Goal: Task Accomplishment & Management: Manage account settings

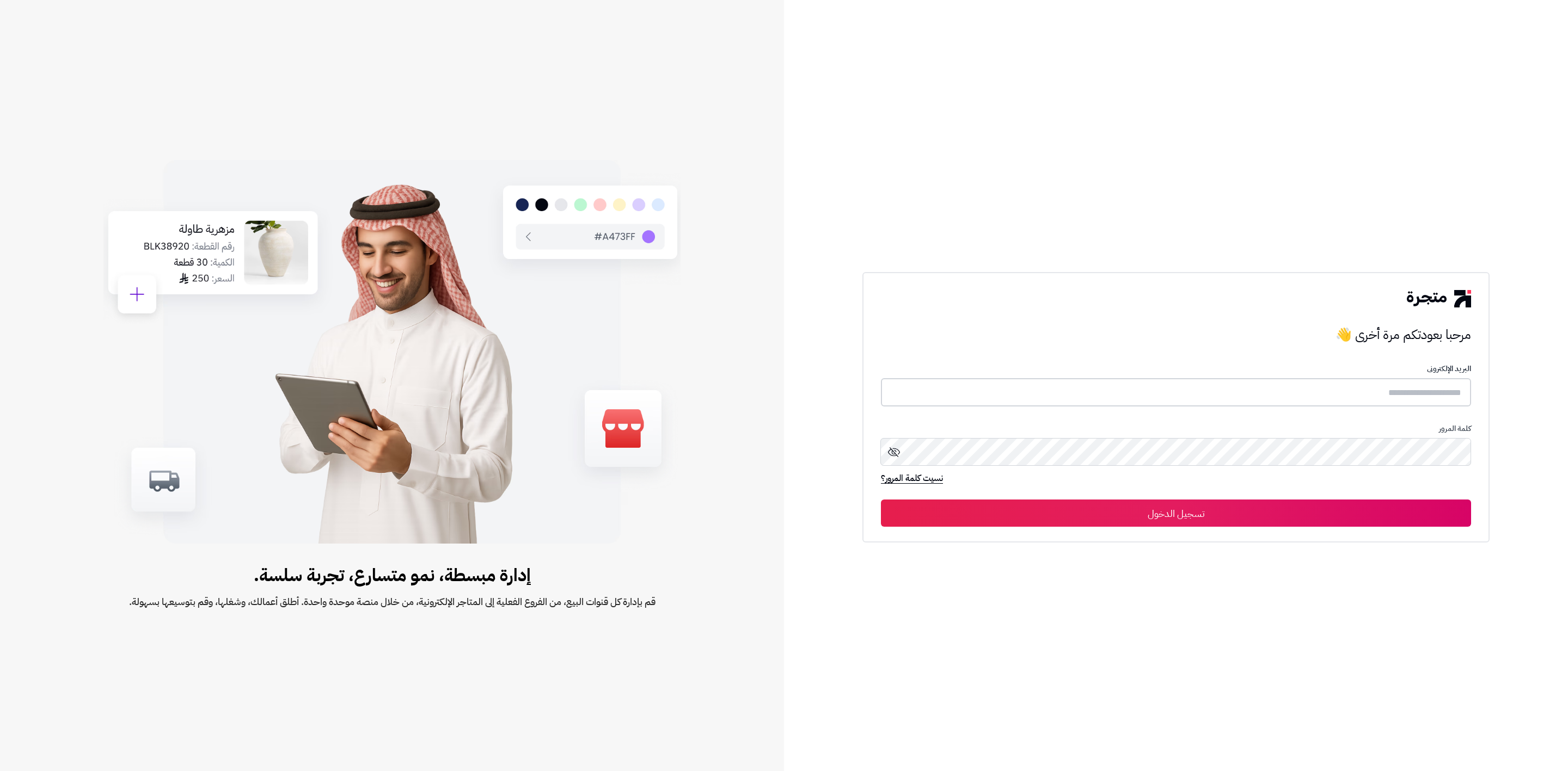
type input "*******"
click at [1230, 519] on button "تسجيل الدخول" at bounding box center [1176, 513] width 590 height 27
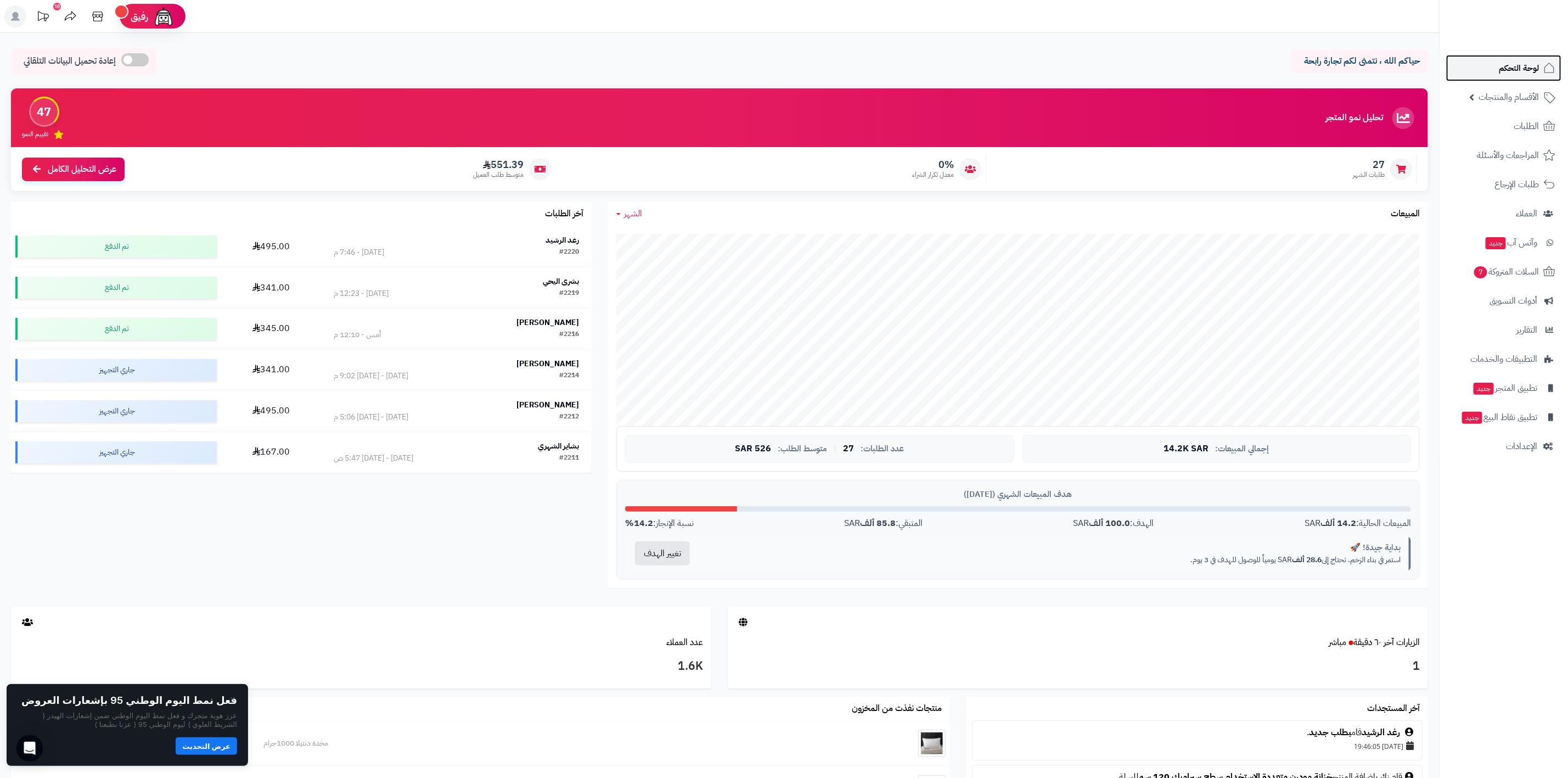
click at [1505, 69] on span "لوحة التحكم" at bounding box center [1519, 68] width 40 height 15
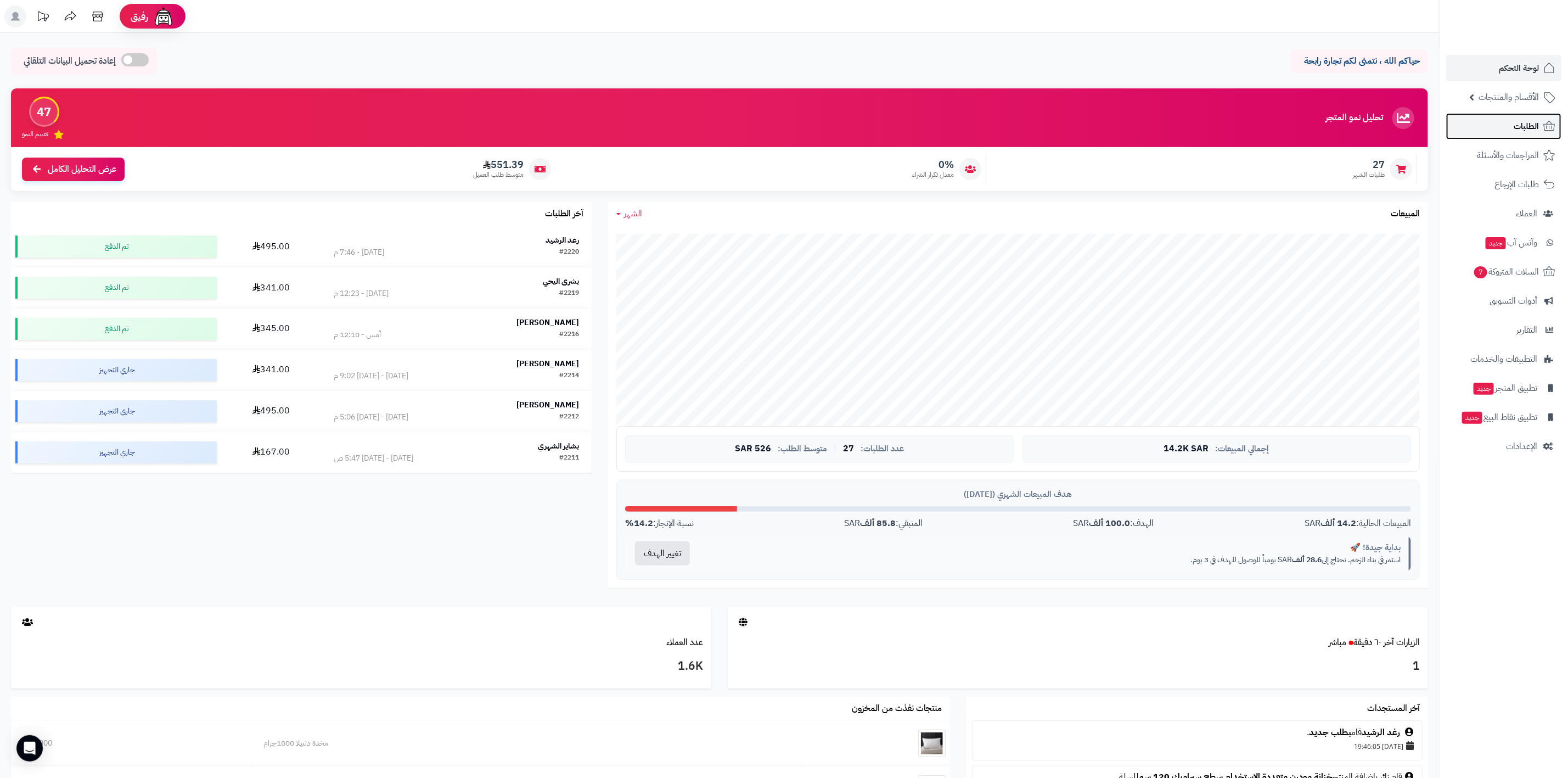
click at [1523, 126] on span "الطلبات" at bounding box center [1526, 127] width 26 height 15
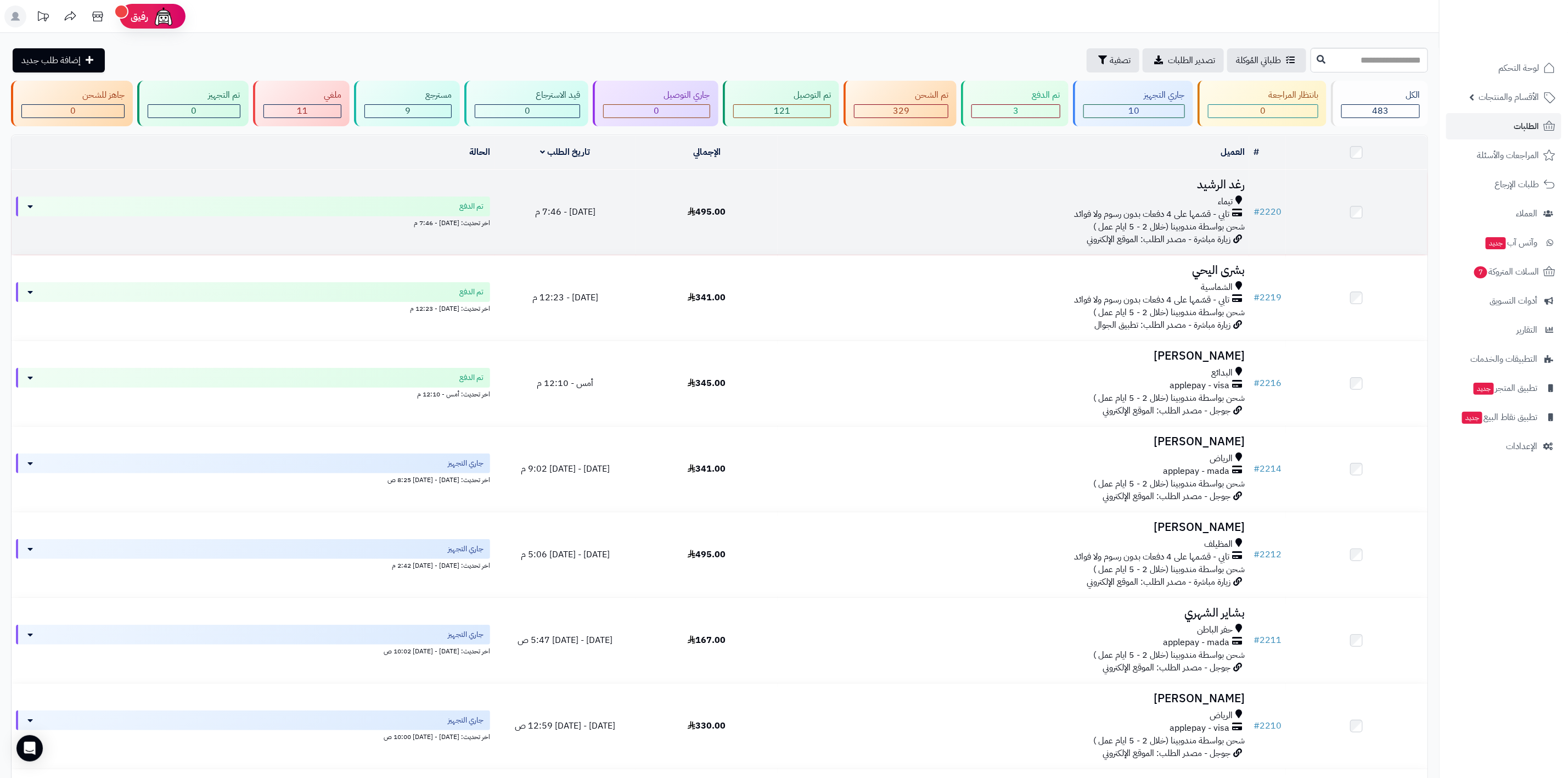
click at [1239, 183] on h3 "رغد الرشيد" at bounding box center [1013, 185] width 463 height 13
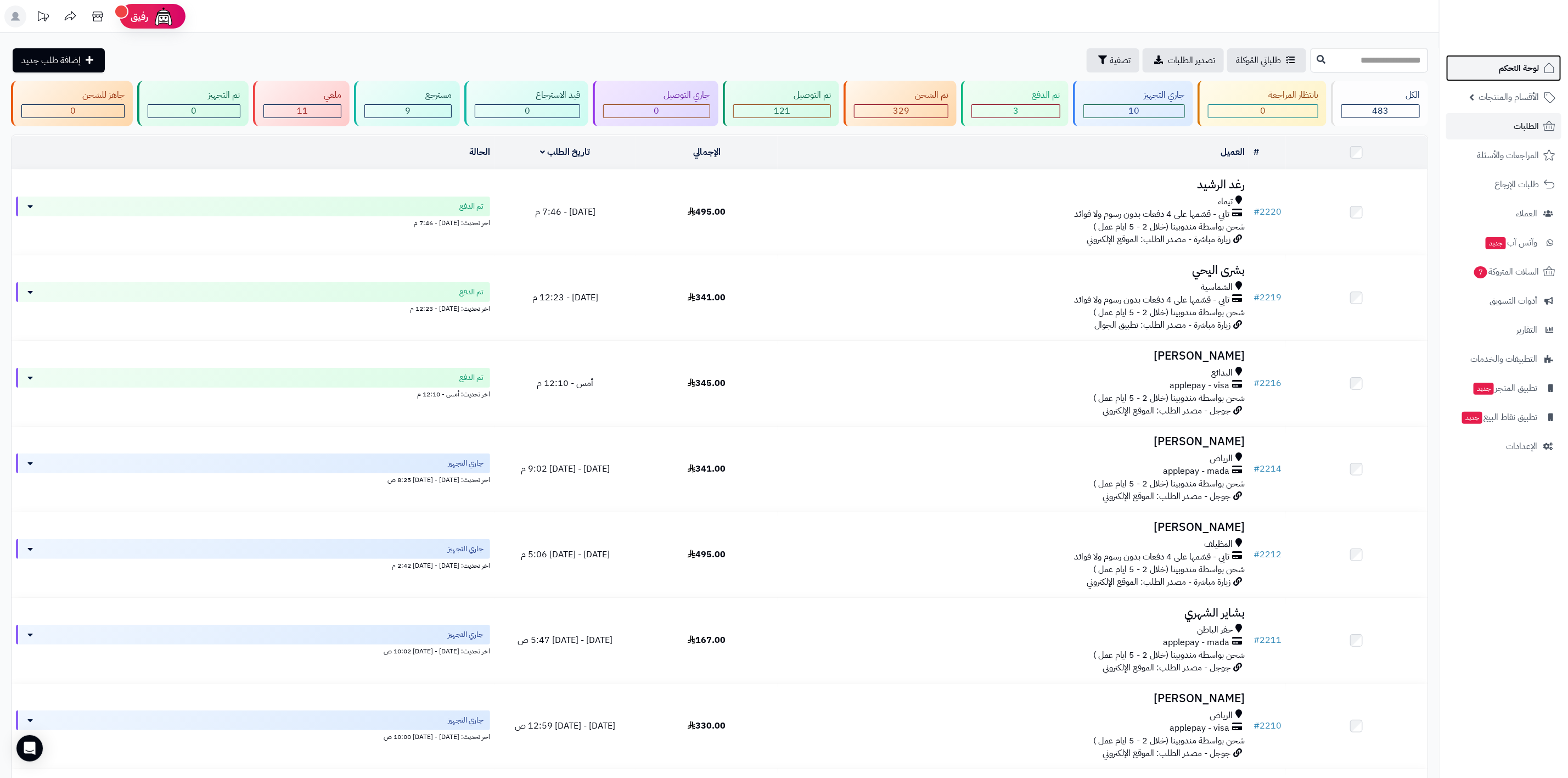
click at [1530, 68] on span "لوحة التحكم" at bounding box center [1519, 68] width 40 height 15
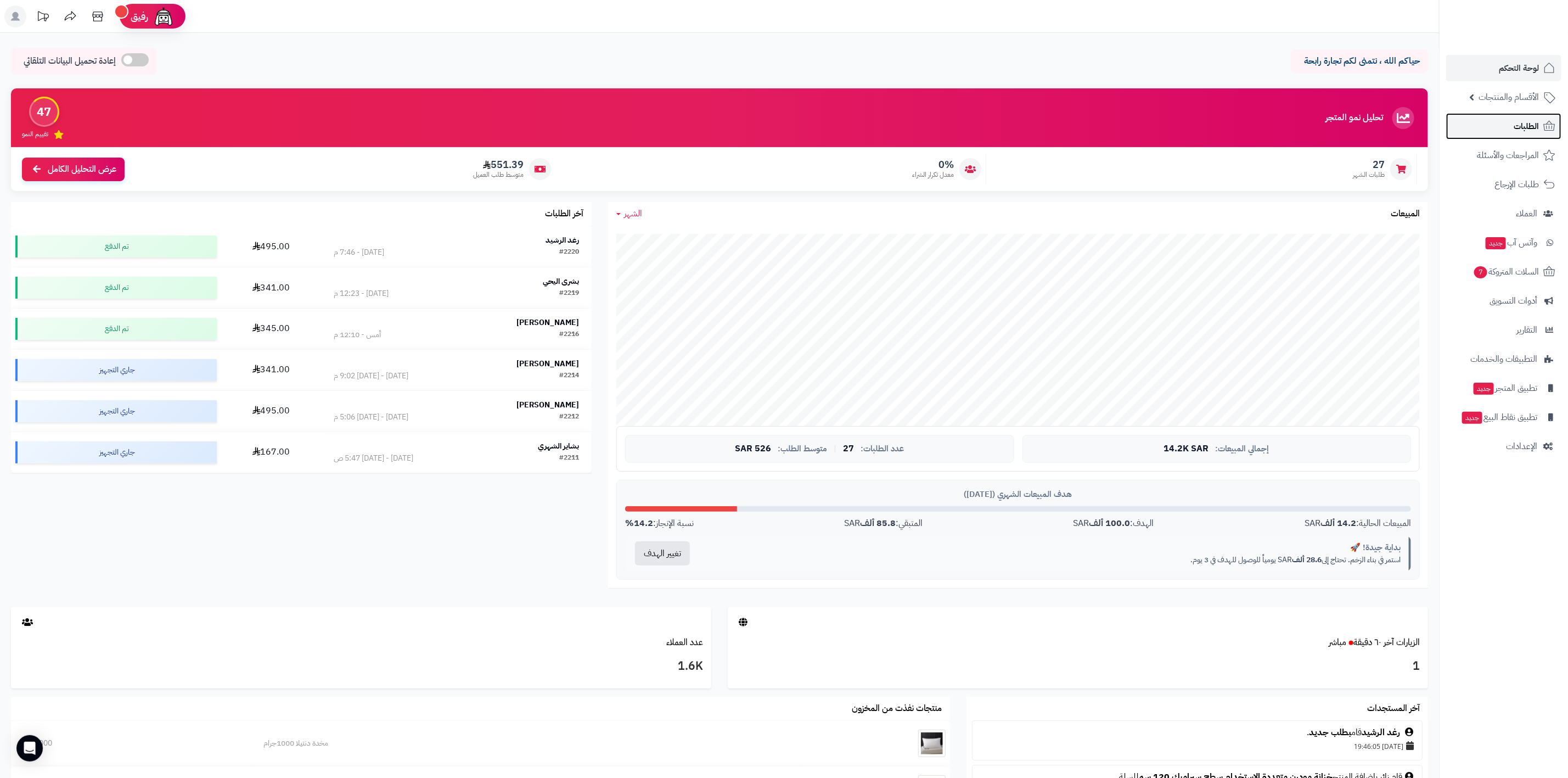
click at [1528, 127] on span "الطلبات" at bounding box center [1526, 127] width 26 height 15
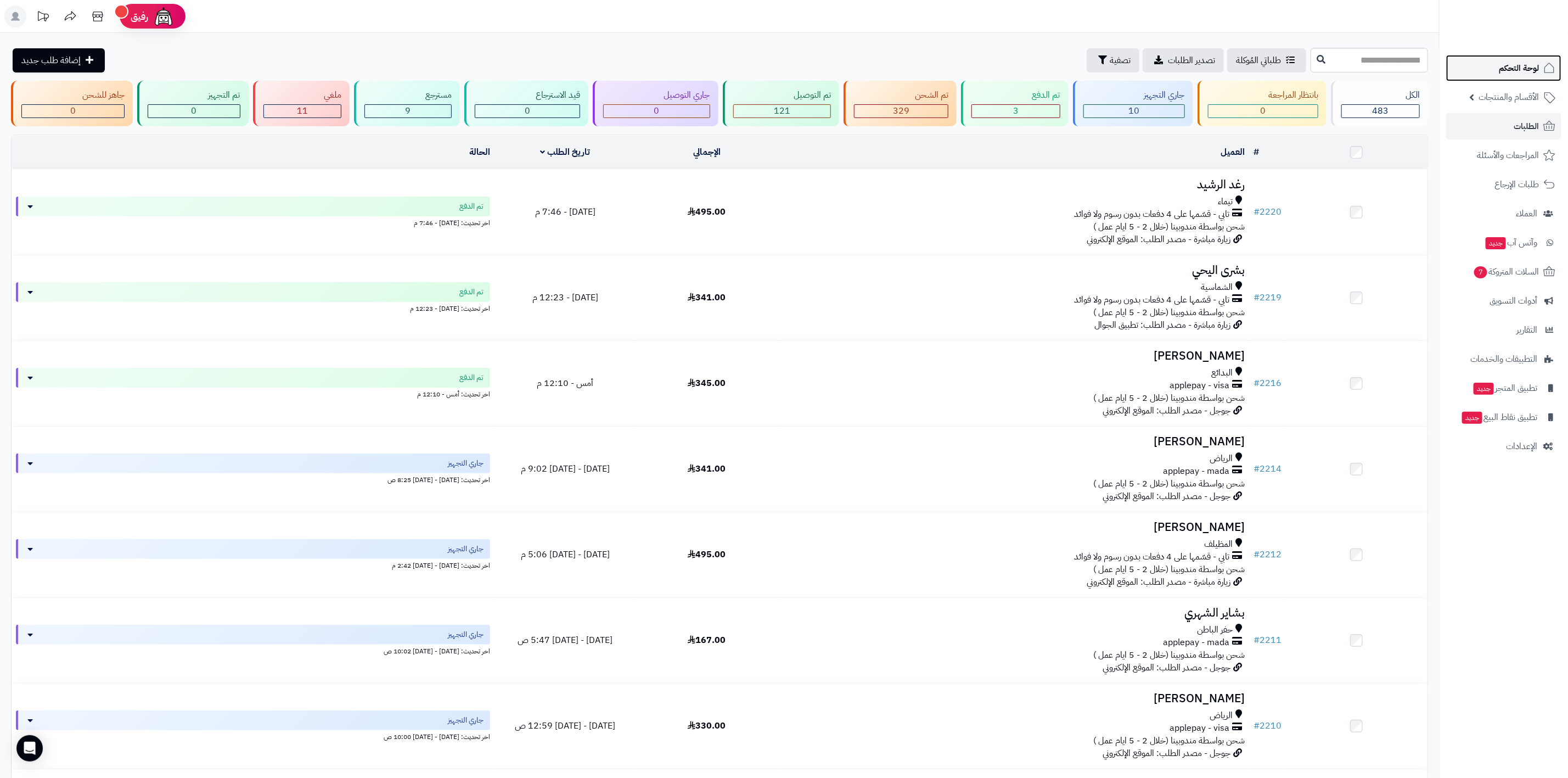
click at [1516, 58] on link "لوحة التحكم" at bounding box center [1504, 68] width 115 height 26
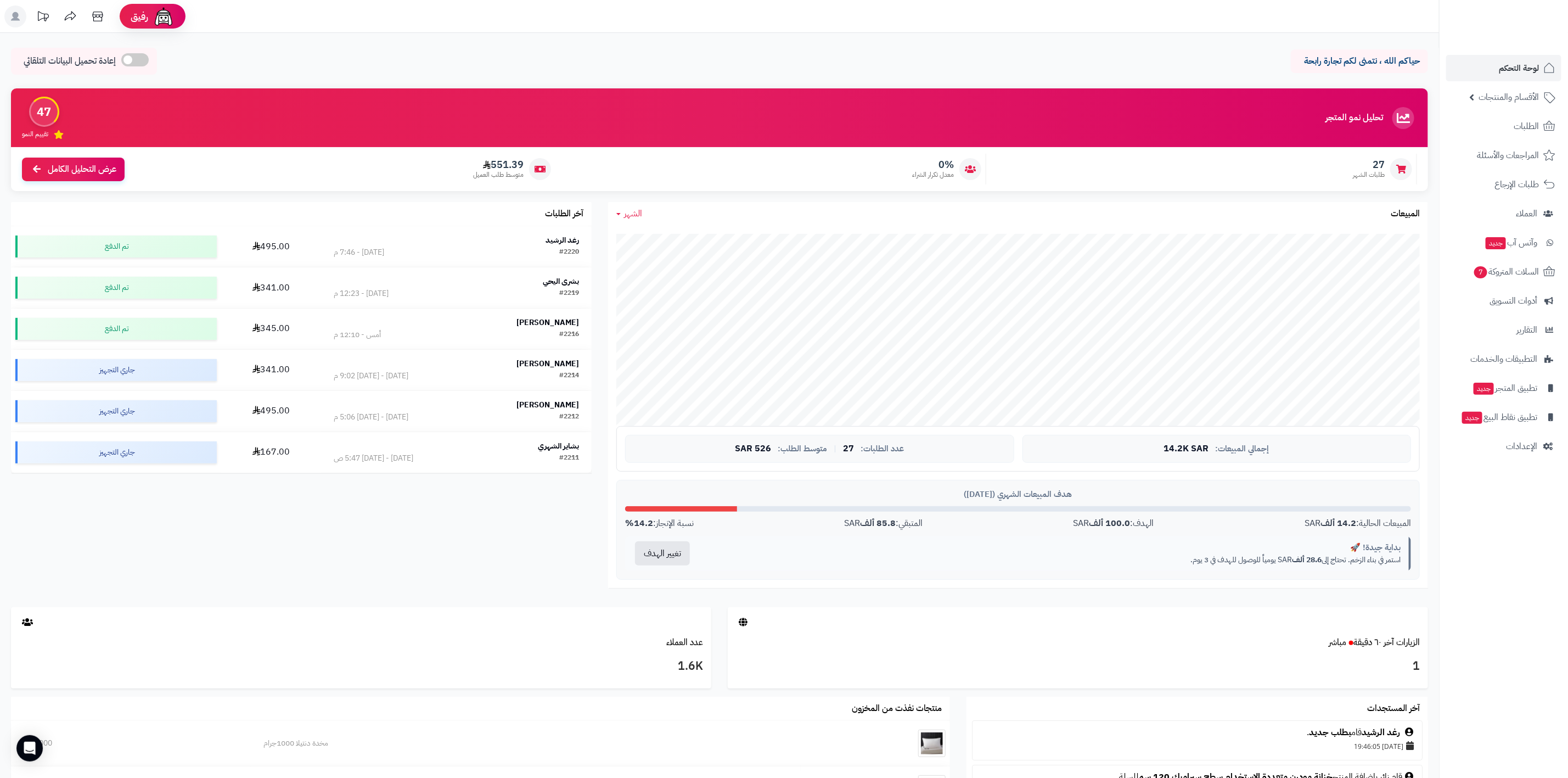
click at [617, 210] on link "الشهر" at bounding box center [629, 214] width 26 height 13
click at [688, 297] on link "السنة" at bounding box center [652, 300] width 88 height 20
click at [619, 212] on link "السنة" at bounding box center [629, 214] width 26 height 13
click at [640, 253] on link "الأسبوع" at bounding box center [652, 260] width 88 height 20
click at [624, 211] on span "الأسبوع" at bounding box center [637, 214] width 26 height 13
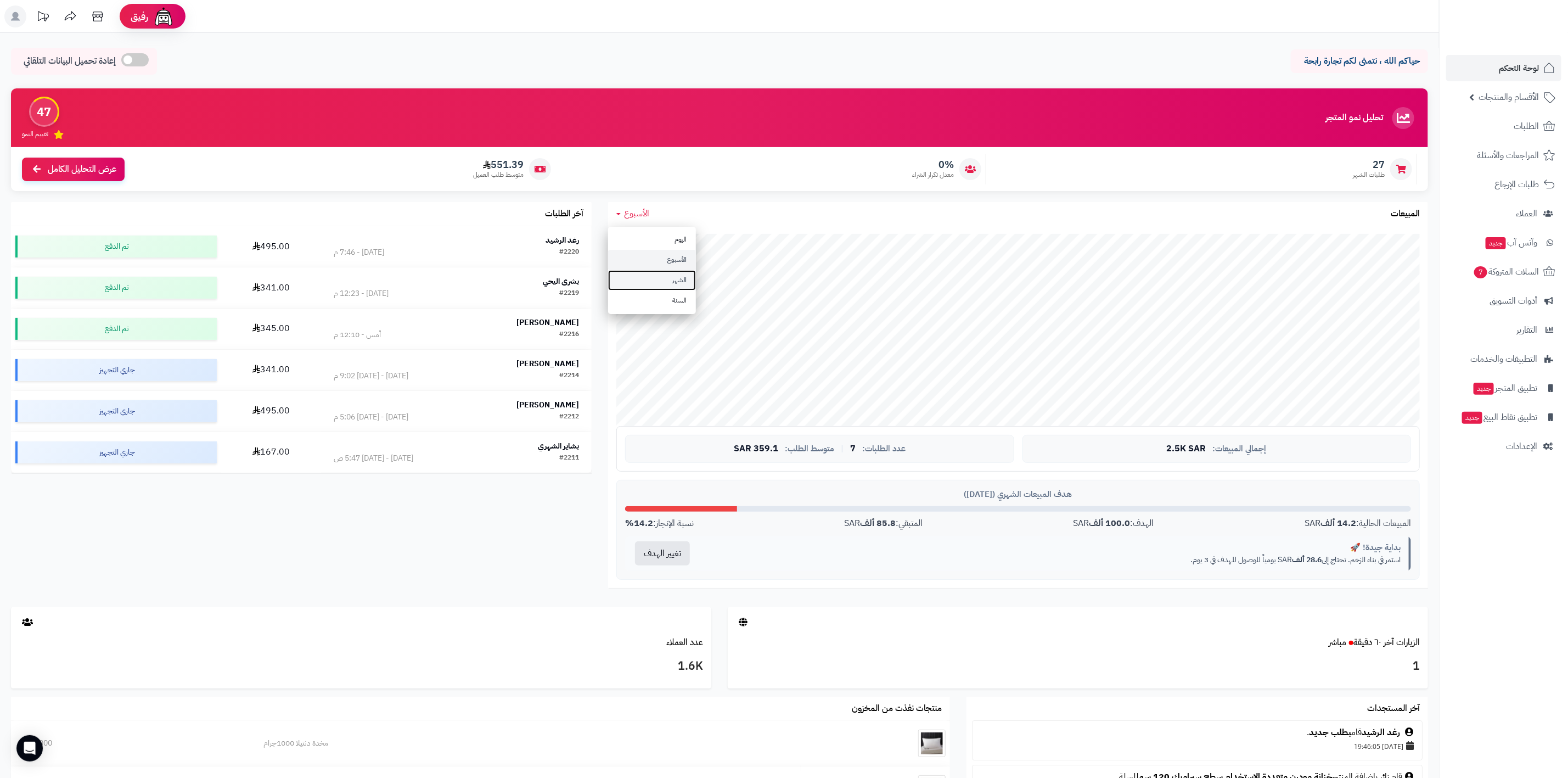
click at [666, 282] on link "الشهر" at bounding box center [652, 281] width 88 height 20
click at [1517, 127] on span "الطلبات" at bounding box center [1526, 127] width 26 height 15
